Goal: Transaction & Acquisition: Book appointment/travel/reservation

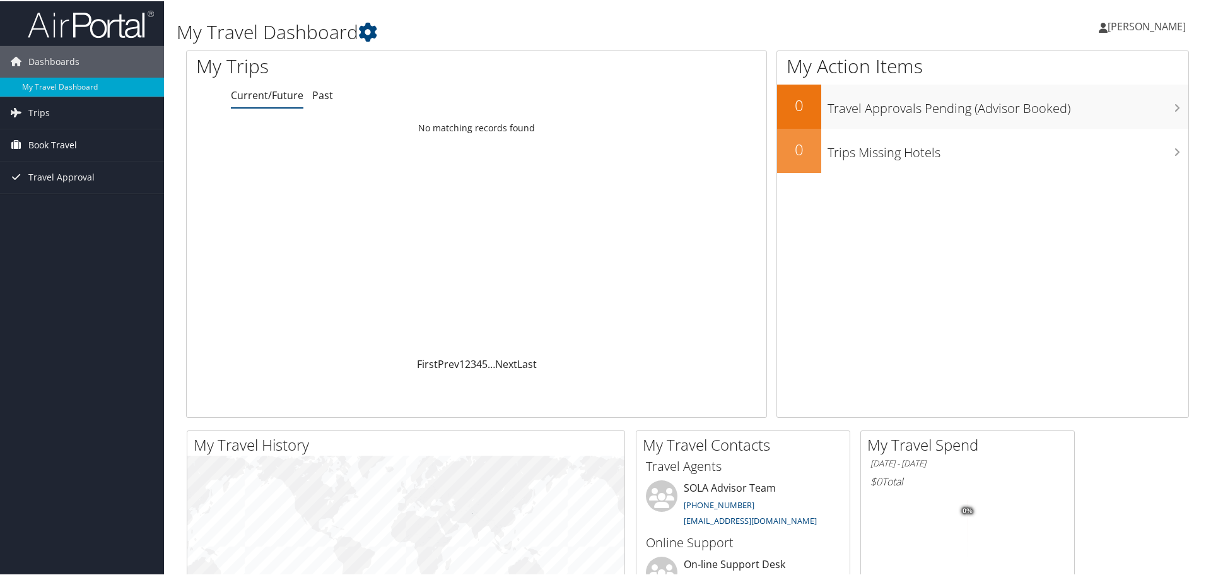
click at [60, 139] on span "Book Travel" at bounding box center [52, 144] width 49 height 32
click at [66, 184] on link "Book/Manage Online Trips" at bounding box center [82, 188] width 164 height 19
